Goal: Transaction & Acquisition: Purchase product/service

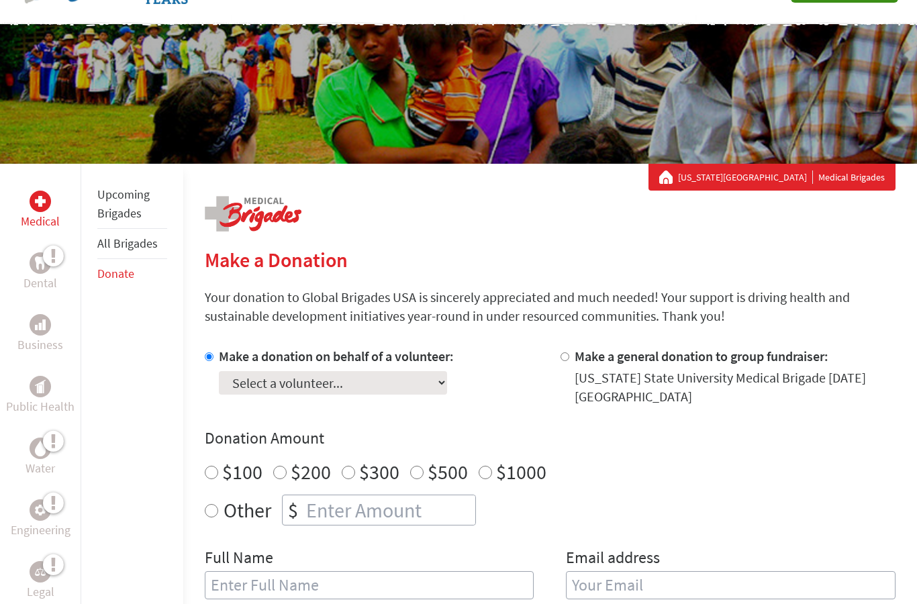
select select "A1455591-2B65-11F0-B8AC-42010A400003"
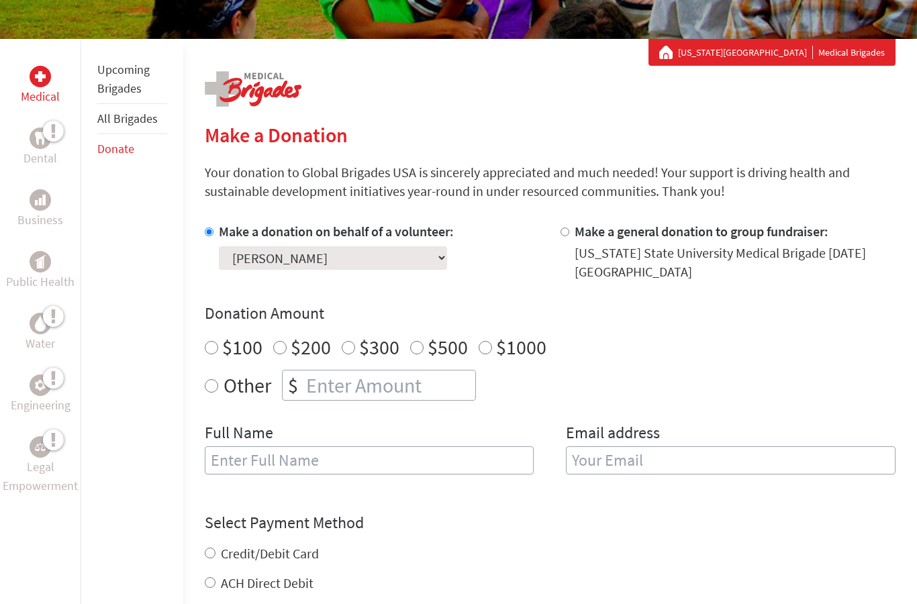
scroll to position [216, 0]
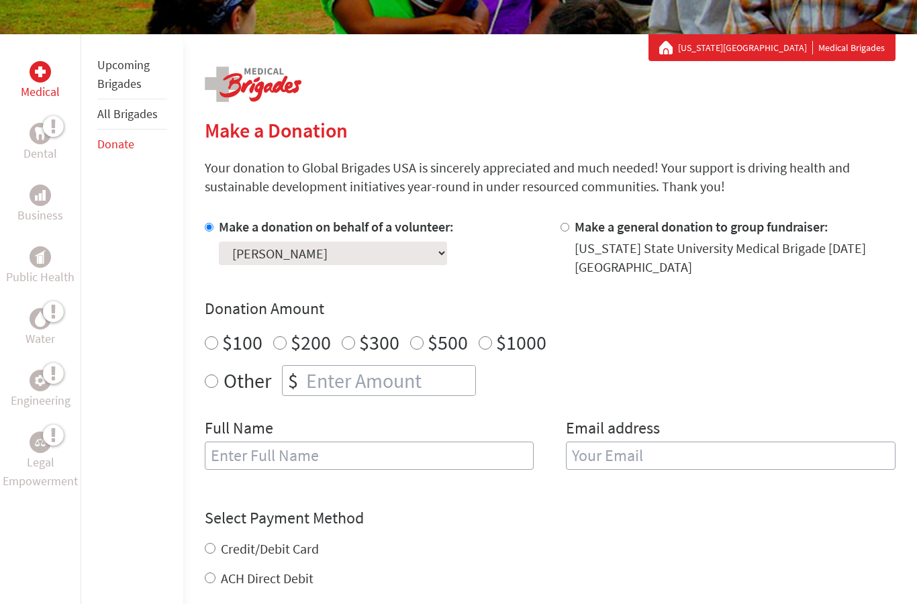
radio input "true"
click at [359, 387] on input "number" at bounding box center [390, 382] width 172 height 30
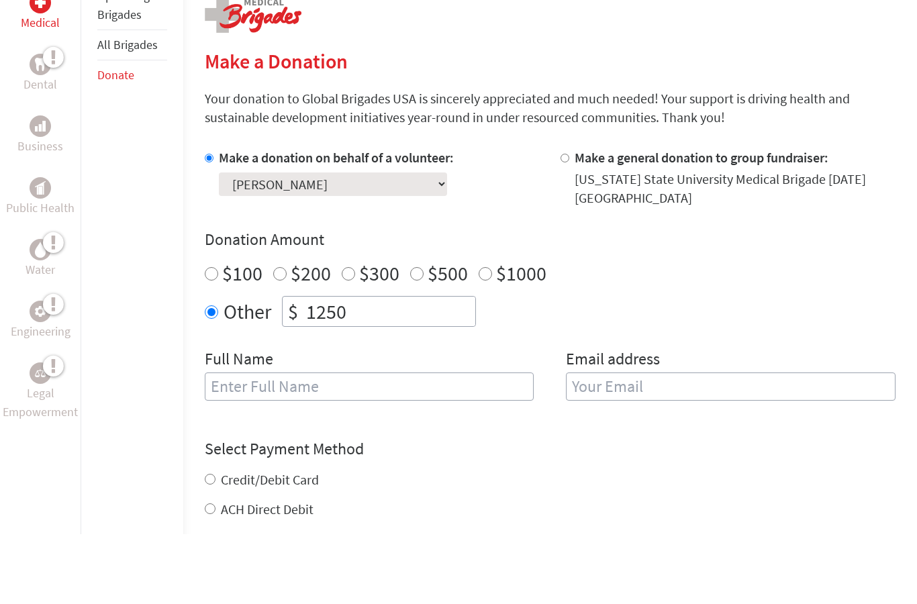
scroll to position [226, 0]
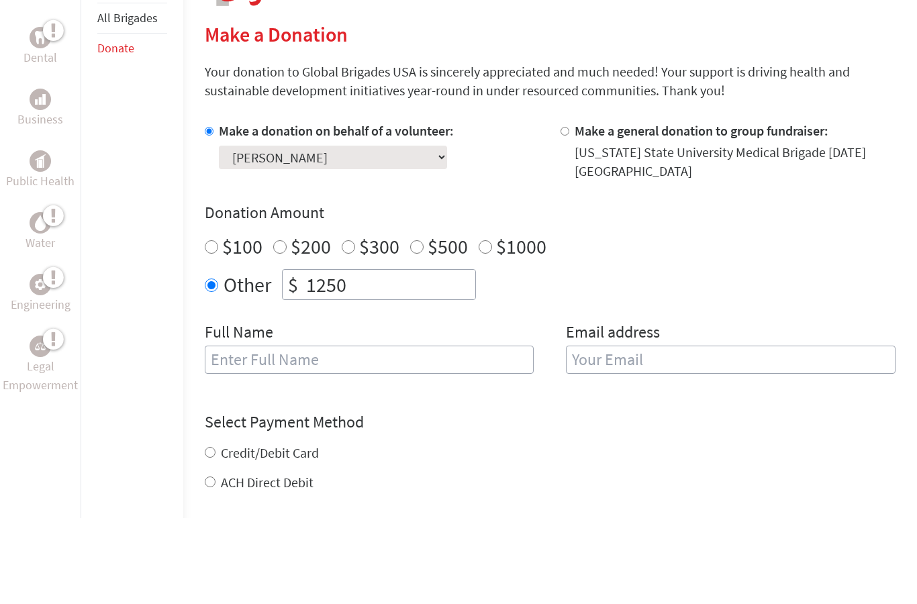
type input "1250"
click at [336, 432] on input "text" at bounding box center [370, 446] width 330 height 28
type input "[PERSON_NAME]"
click at [655, 432] on input "email" at bounding box center [731, 446] width 330 height 28
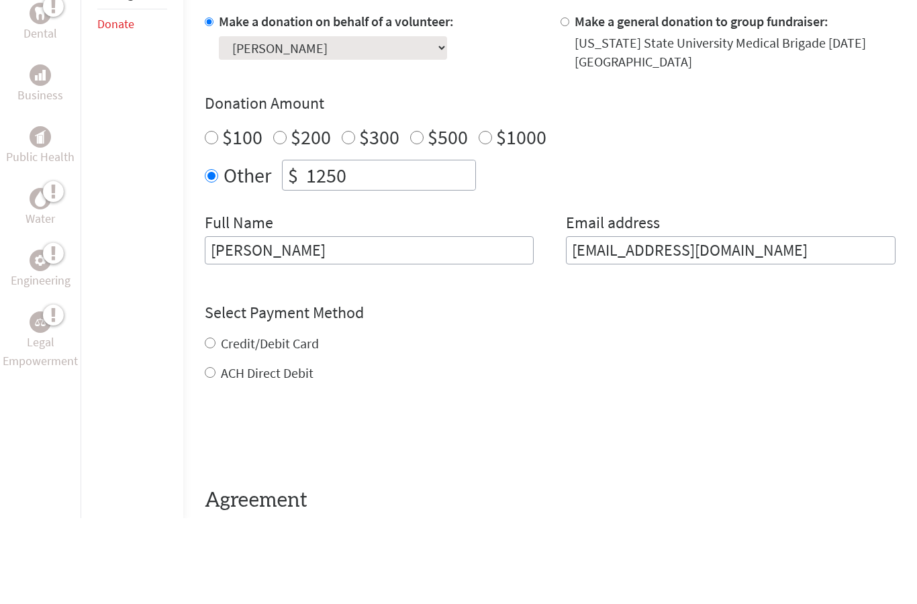
scroll to position [359, 0]
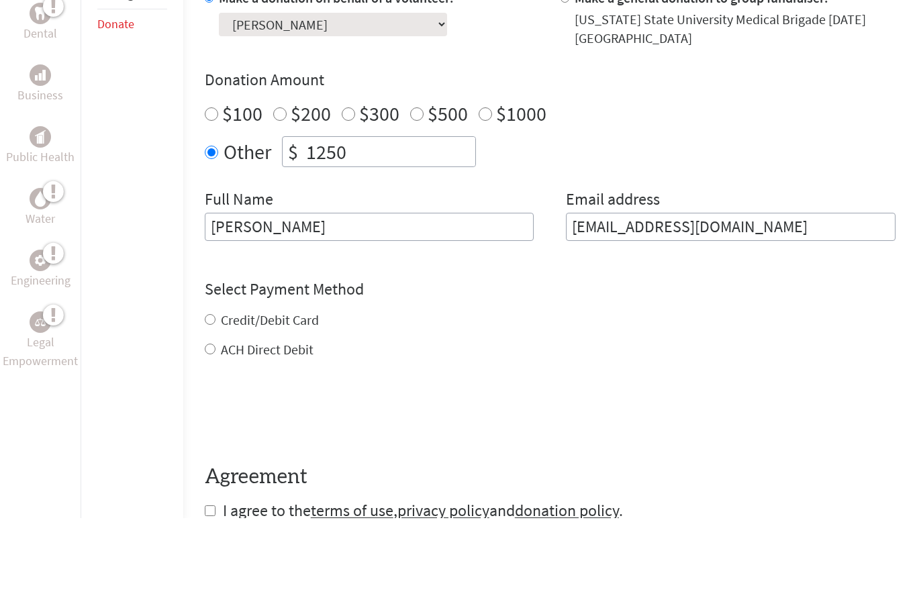
type input "[EMAIL_ADDRESS][DOMAIN_NAME]"
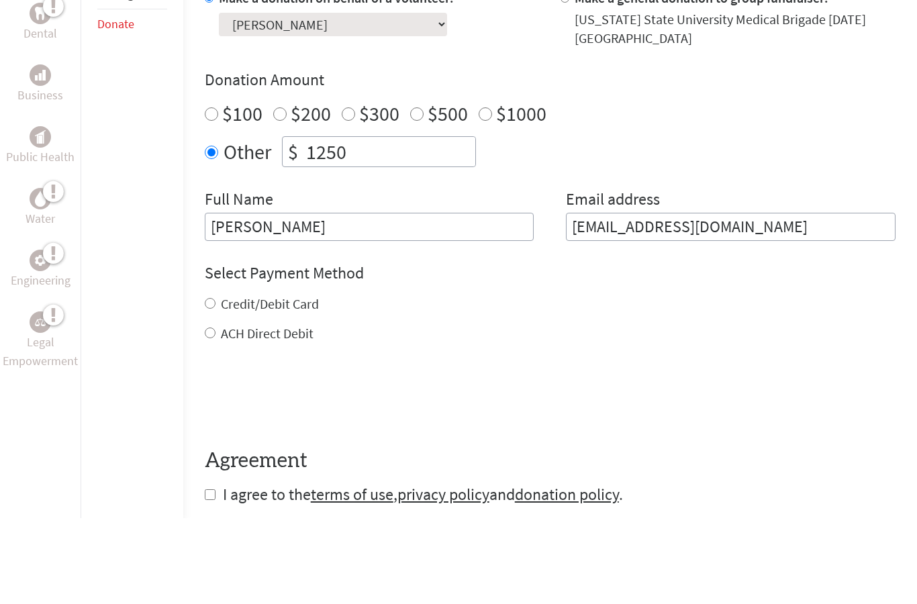
click at [286, 381] on div "Credit/Debit Card ACH Direct Debit" at bounding box center [550, 405] width 691 height 48
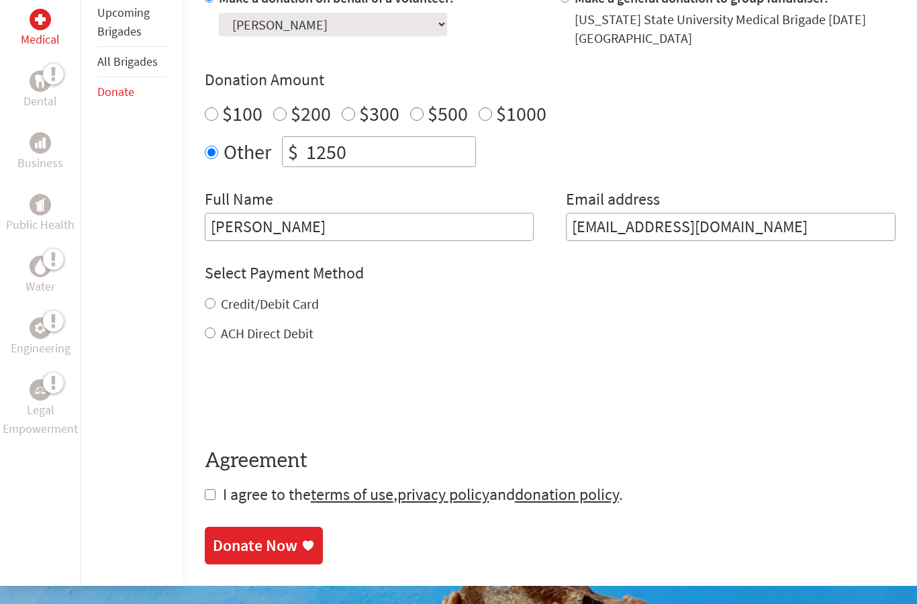
click at [268, 308] on label "Credit/Debit Card" at bounding box center [270, 303] width 98 height 17
click at [216, 308] on input "Credit/Debit Card" at bounding box center [210, 303] width 11 height 11
radio input "true"
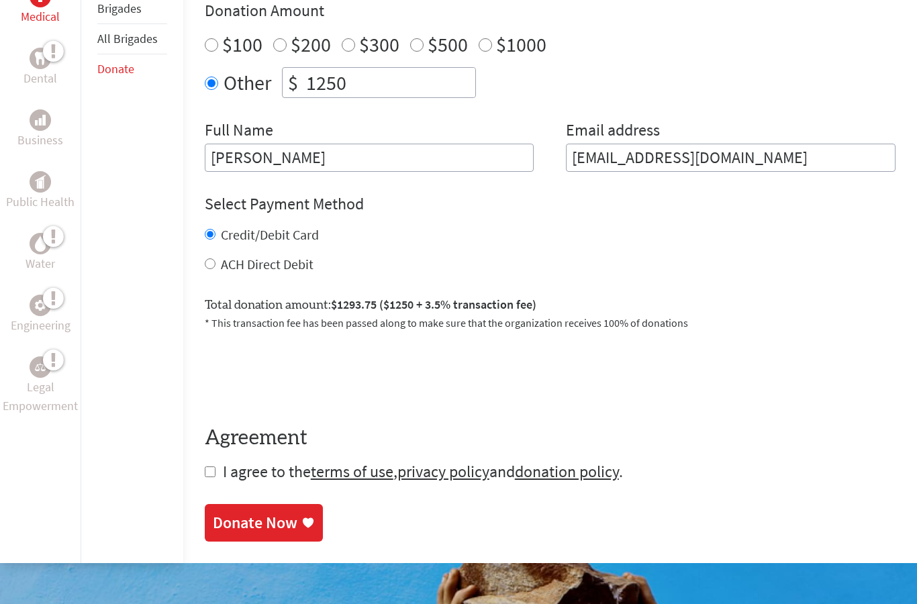
scroll to position [514, 0]
click at [370, 79] on input "1250" at bounding box center [390, 83] width 172 height 30
click at [404, 189] on form "Make a donation on behalf of a volunteer: Select a volunteer... [PERSON_NAME] […" at bounding box center [550, 200] width 691 height 563
click at [379, 88] on input "1000" at bounding box center [390, 83] width 172 height 30
type input "1"
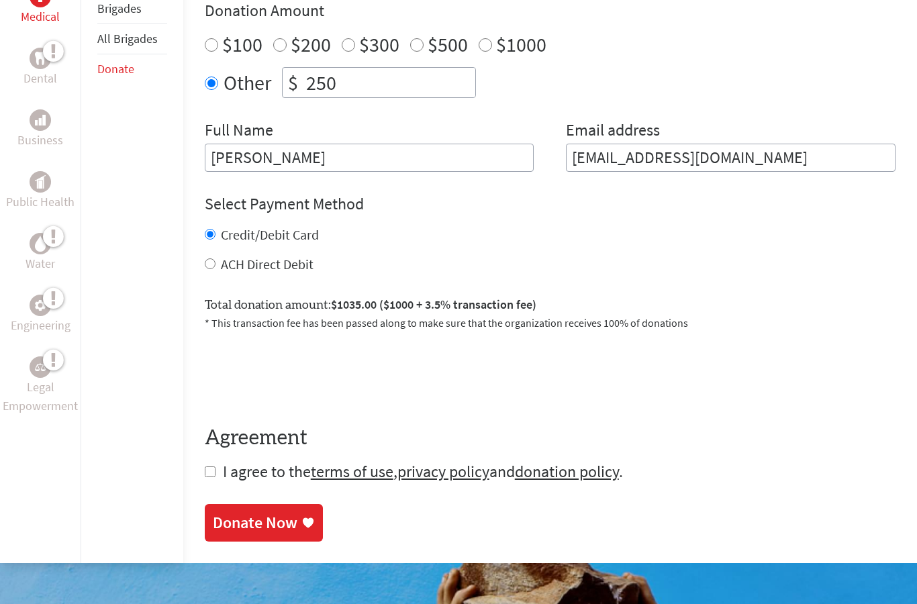
click at [674, 226] on div "Select Payment Method NOTE: American Express is not accepted. Please proceed no…" at bounding box center [550, 233] width 691 height 81
click at [386, 94] on input "250" at bounding box center [390, 83] width 172 height 30
type input "2"
click at [380, 191] on form "Make a donation on behalf of a volunteer: Select a volunteer... [PERSON_NAME] […" at bounding box center [550, 200] width 691 height 563
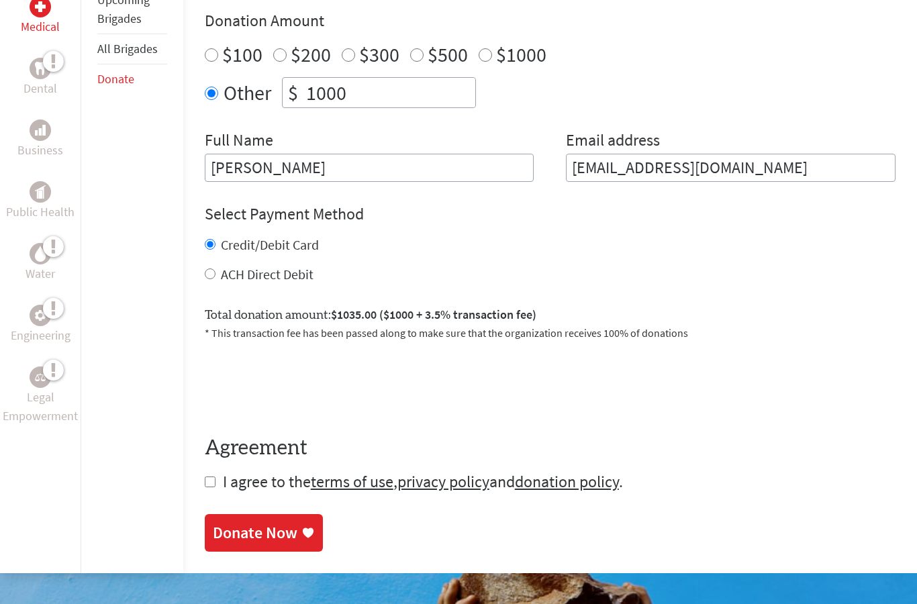
scroll to position [502, 0]
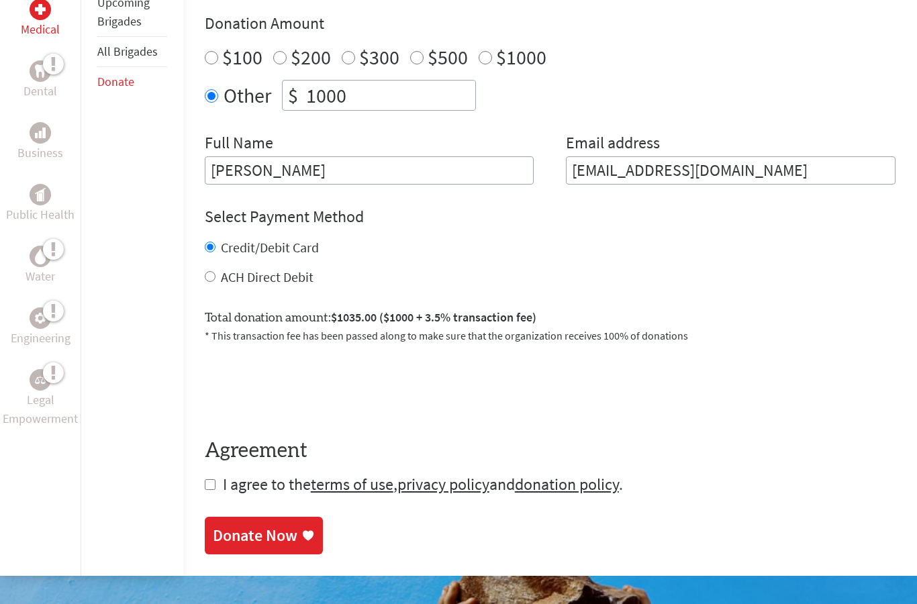
click at [357, 96] on input "1000" at bounding box center [390, 96] width 172 height 30
type input "1"
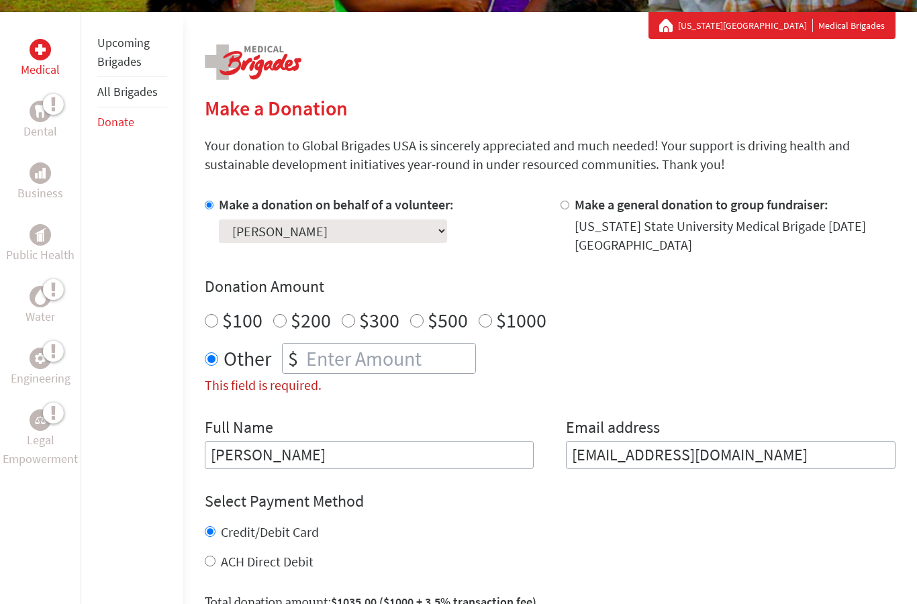
scroll to position [239, 0]
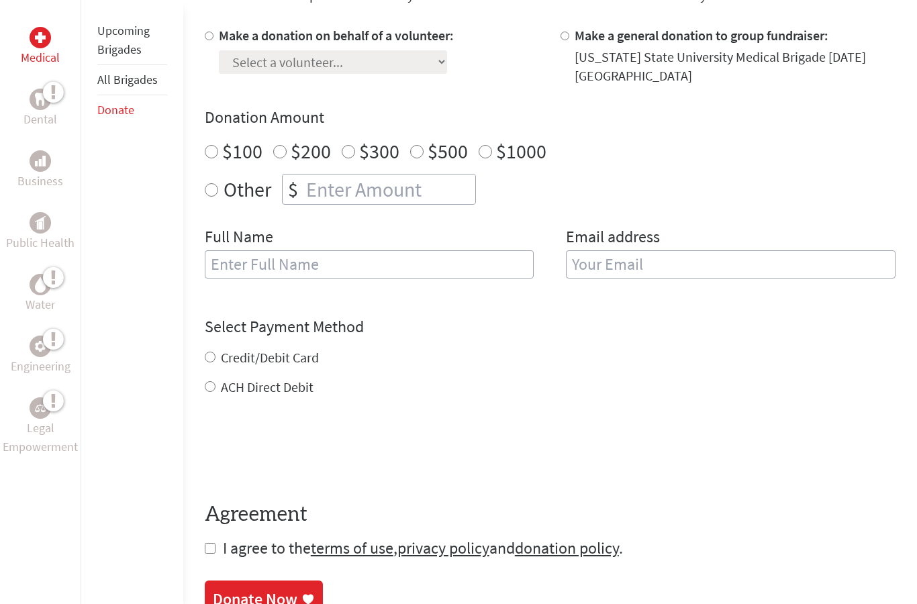
scroll to position [408, 0]
click at [416, 152] on input "$500" at bounding box center [416, 151] width 13 height 13
radio input "true"
click at [490, 154] on div "$1000" at bounding box center [513, 151] width 68 height 24
click at [483, 154] on input "$1000" at bounding box center [485, 151] width 13 height 13
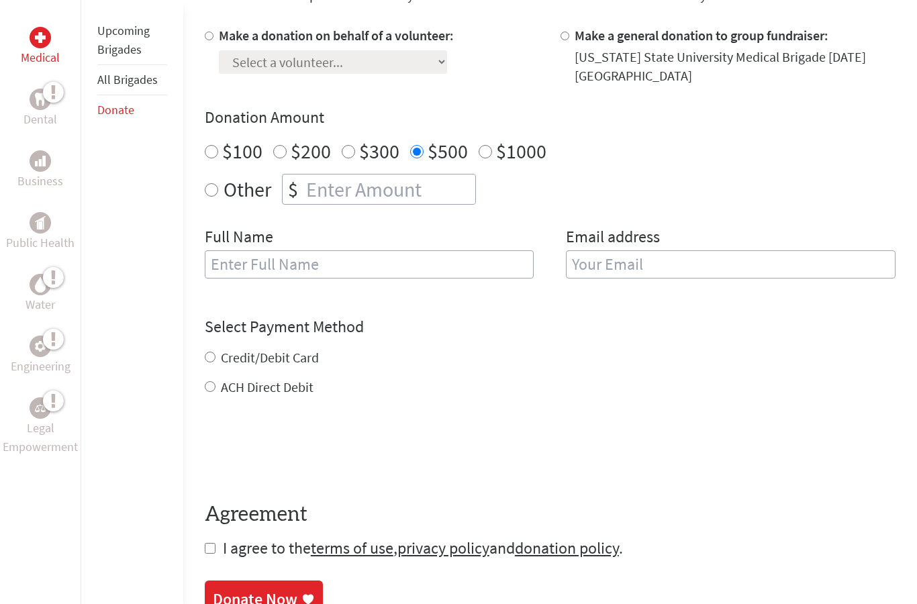
radio input "true"
click at [406, 203] on input "number" at bounding box center [390, 190] width 172 height 30
type input "750"
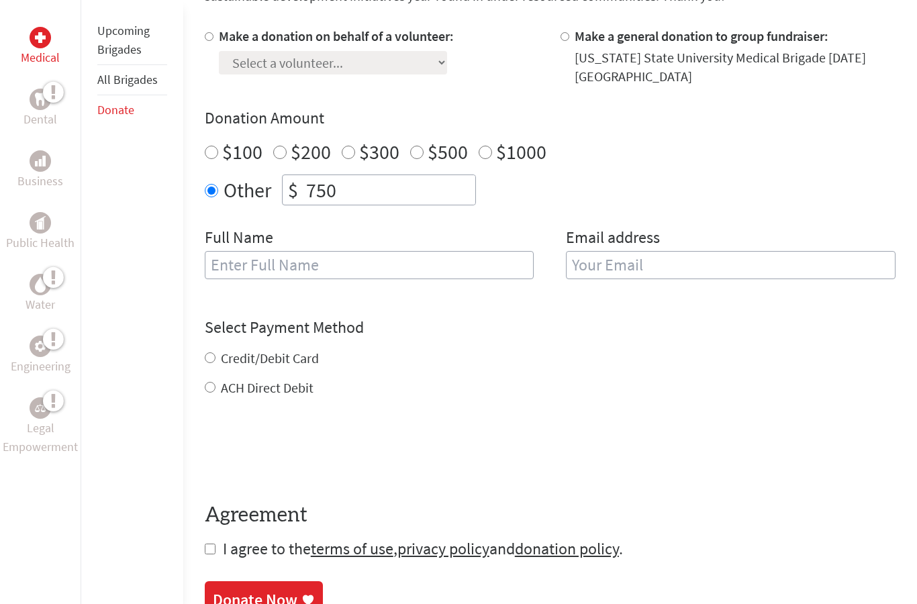
click at [402, 254] on input "text" at bounding box center [370, 265] width 330 height 28
type input "[PERSON_NAME]"
click at [680, 259] on input "email" at bounding box center [731, 265] width 330 height 28
type input "[EMAIL_ADDRESS][DOMAIN_NAME]"
click at [208, 36] on input "Make a donation on behalf of a volunteer:" at bounding box center [209, 36] width 9 height 9
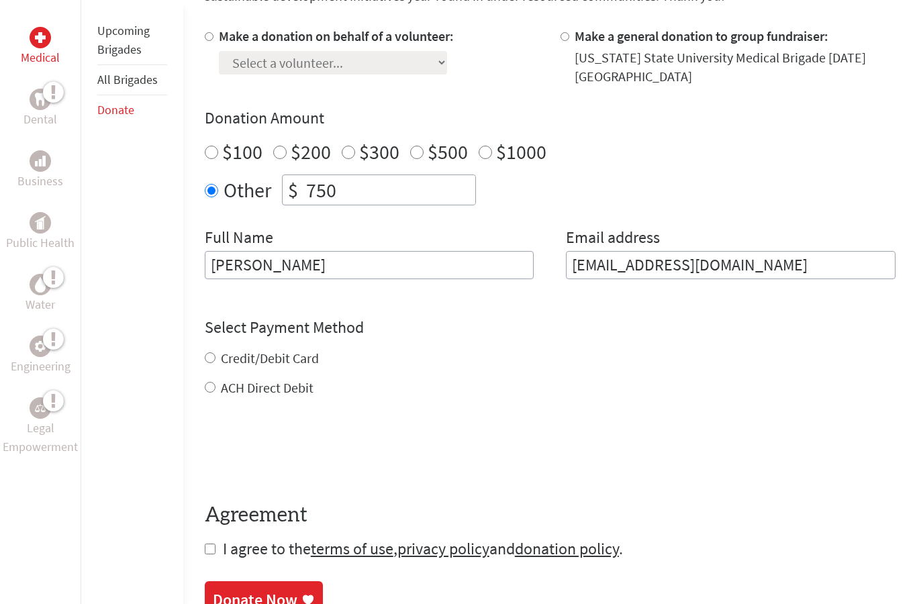
radio input "true"
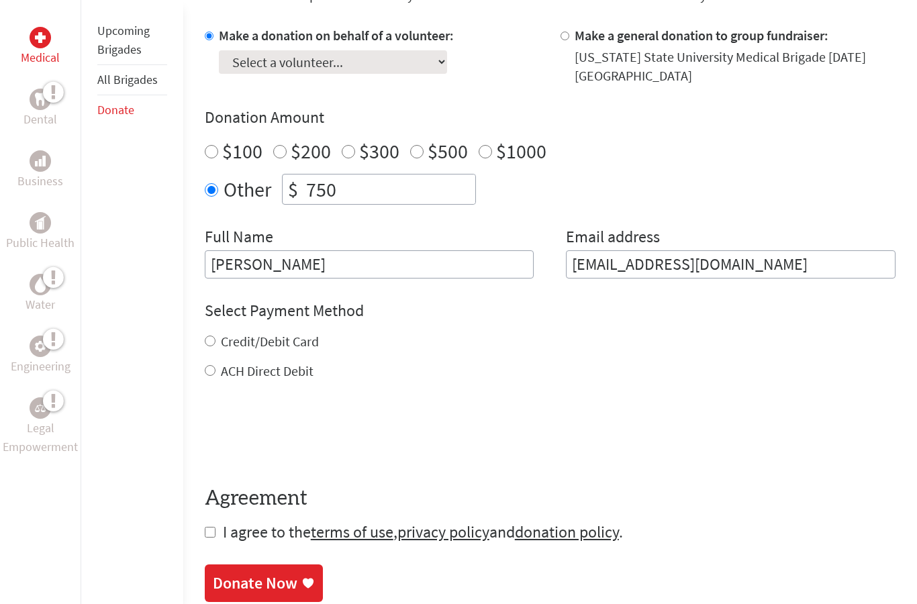
scroll to position [408, 0]
select select "A1455591-2B65-11F0-B8AC-42010A400003"
click at [208, 347] on input "Credit/Debit Card" at bounding box center [210, 341] width 11 height 11
radio input "true"
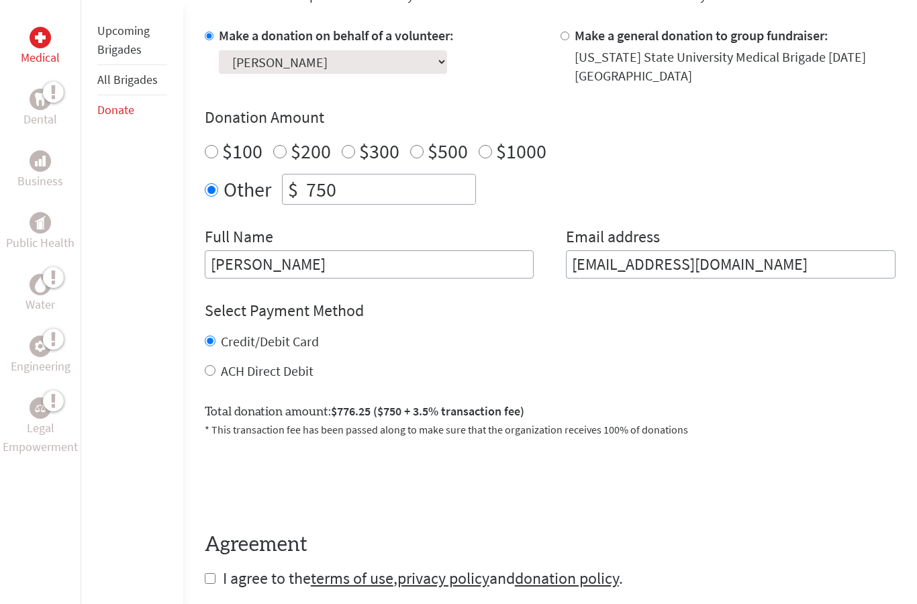
click at [357, 187] on input "750" at bounding box center [390, 190] width 172 height 30
type input "7"
click at [460, 351] on div "Credit/Debit Card" at bounding box center [550, 342] width 691 height 19
click at [345, 193] on input "500" at bounding box center [390, 190] width 172 height 30
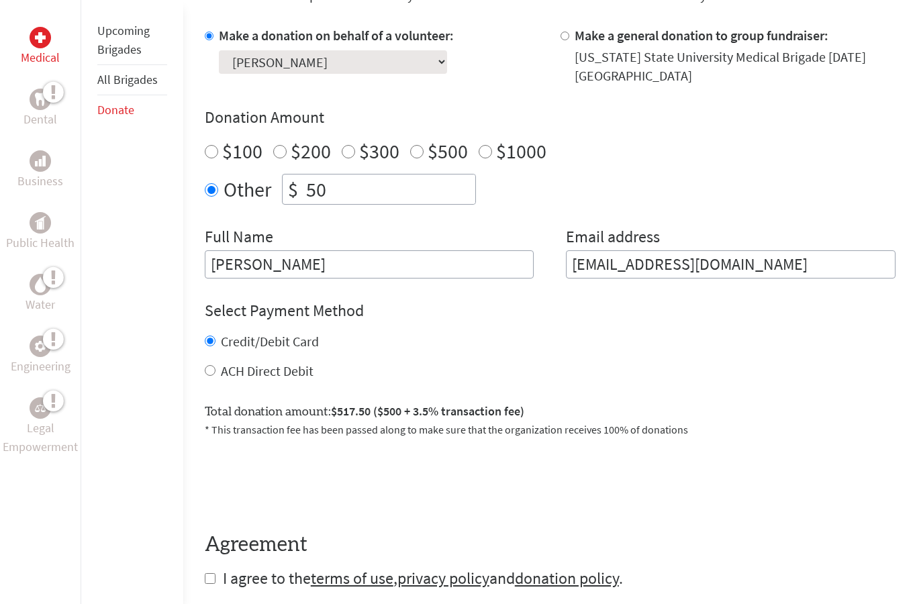
type input "5"
type input "750"
click at [594, 326] on div "Select Payment Method NOTE: American Express is not accepted. Please proceed no…" at bounding box center [550, 341] width 691 height 81
click at [210, 580] on input "checkbox" at bounding box center [210, 578] width 11 height 11
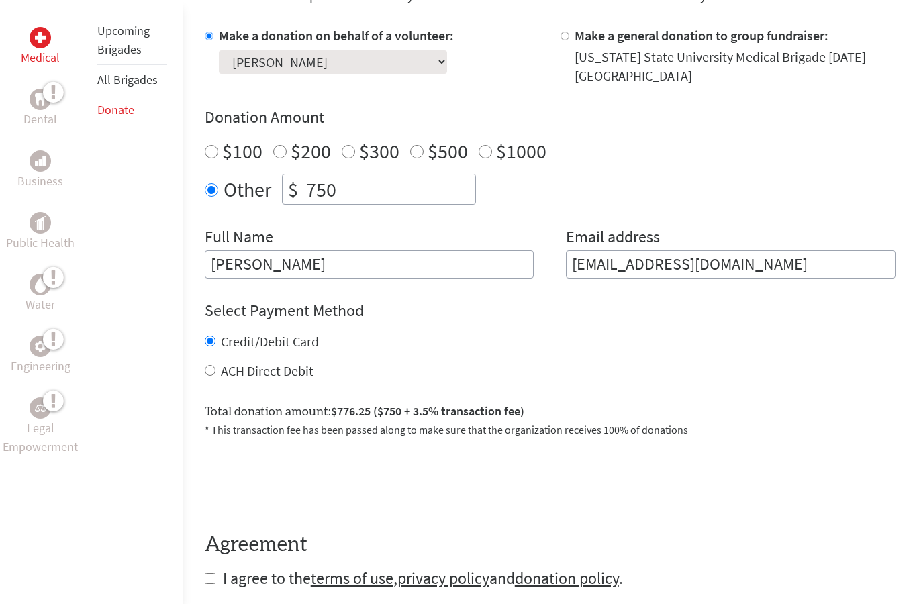
checkbox input "true"
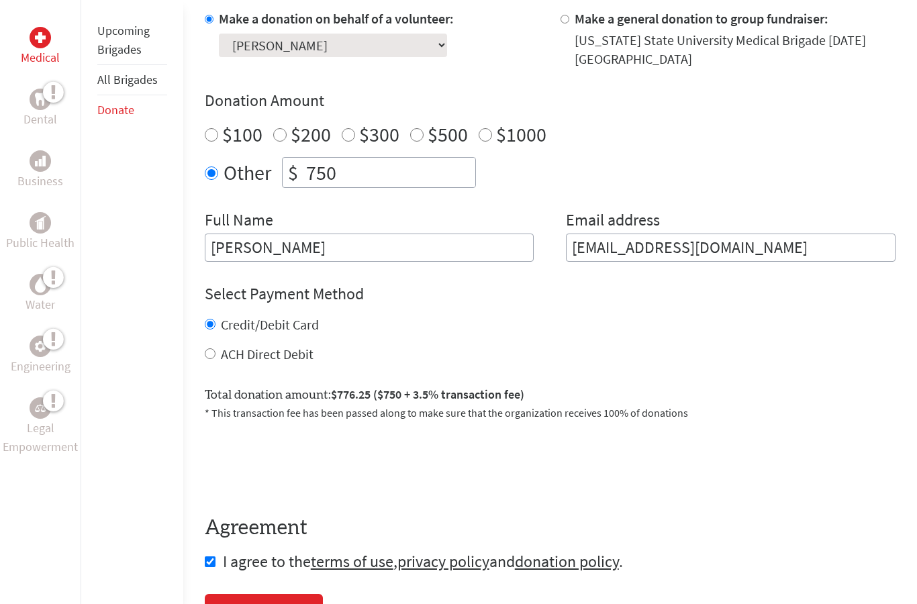
scroll to position [448, 0]
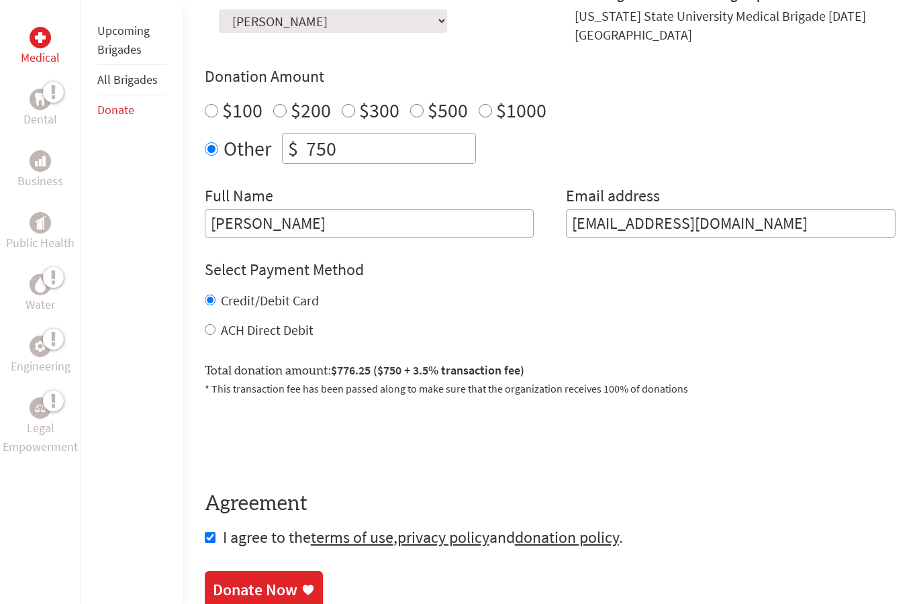
click at [244, 592] on div "Donate Now" at bounding box center [255, 590] width 85 height 21
